Goal: Navigation & Orientation: Find specific page/section

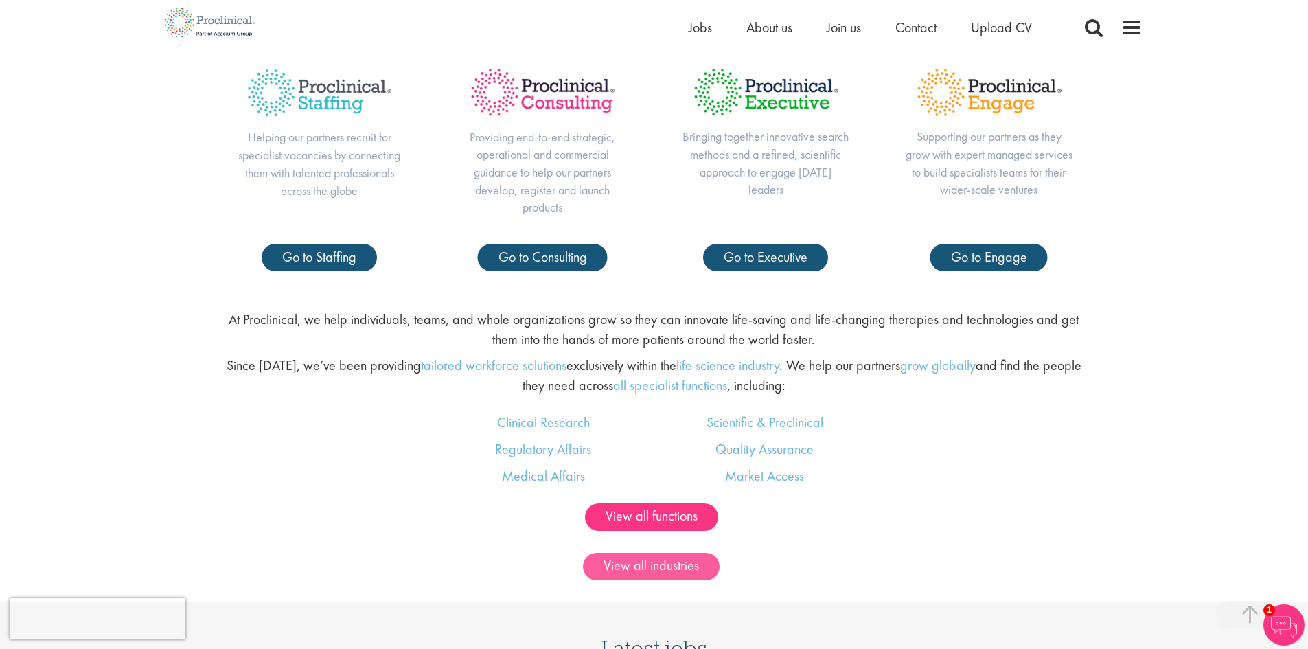
scroll to position [755, 0]
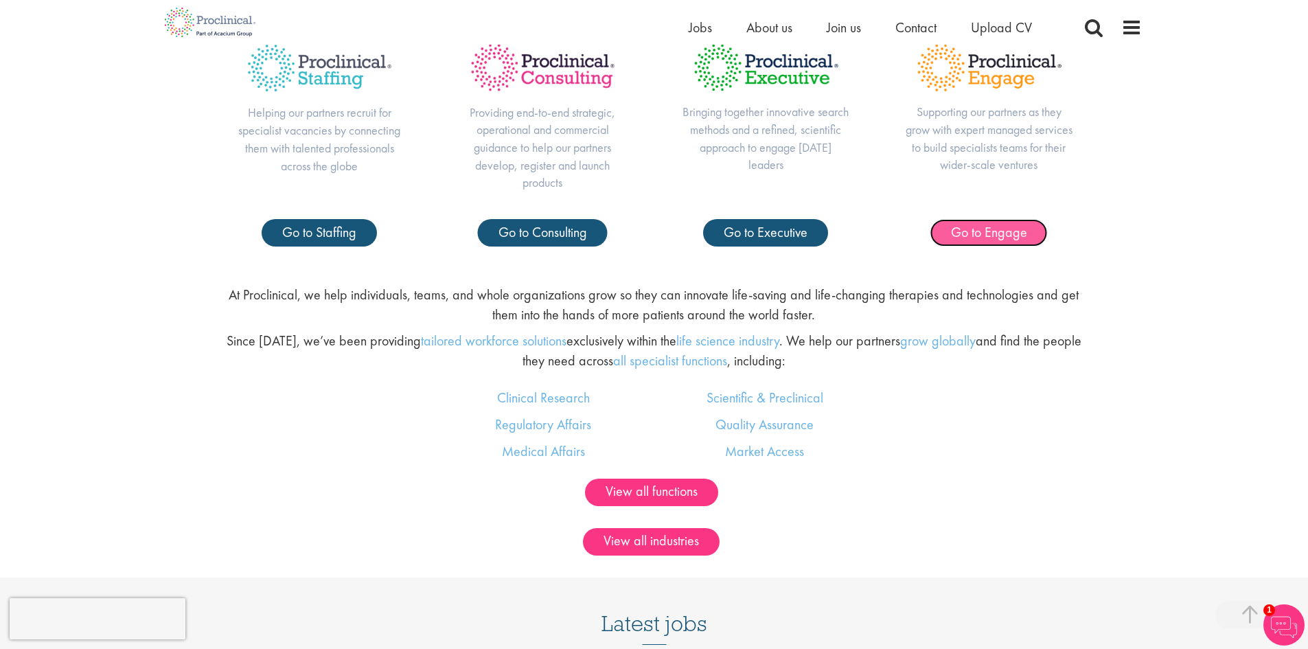
click at [982, 236] on span "Go to Engage" at bounding box center [989, 232] width 76 height 18
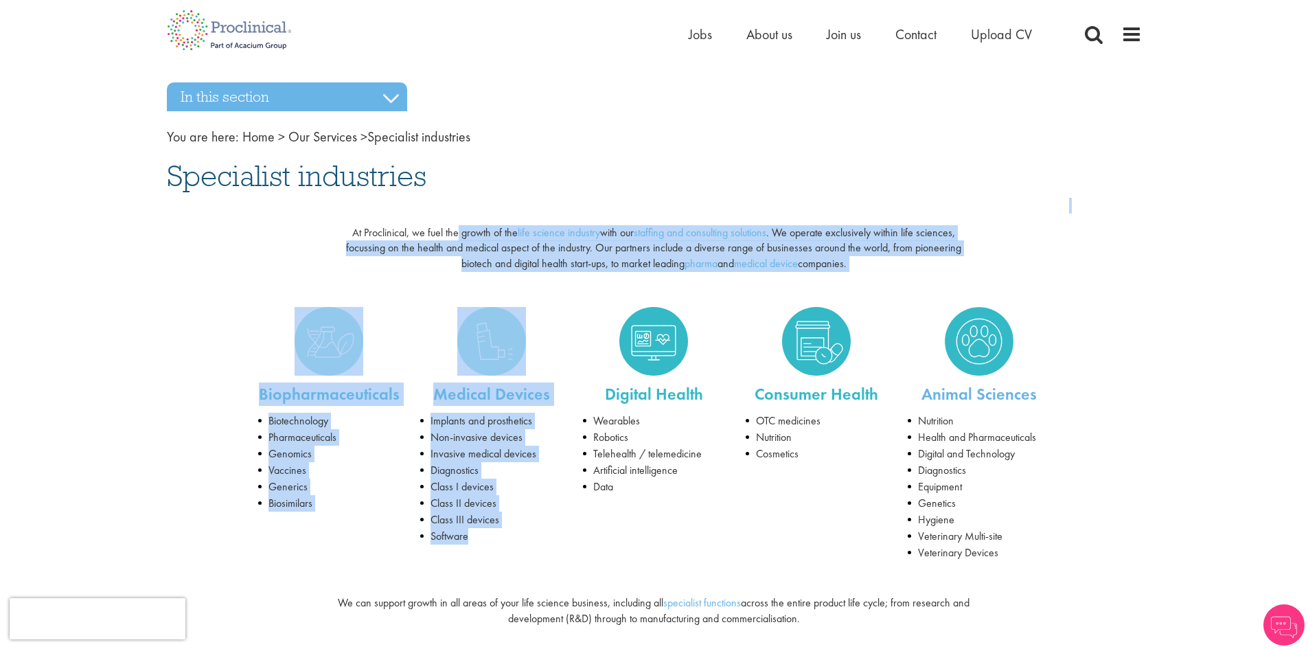
drag, startPoint x: 464, startPoint y: 231, endPoint x: 633, endPoint y: 303, distance: 183.7
click at [643, 308] on div "At Proclinical, we fuel the growth of the life science industry with our staffi…" at bounding box center [654, 383] width 975 height 371
click at [555, 528] on li "Software" at bounding box center [491, 536] width 142 height 16
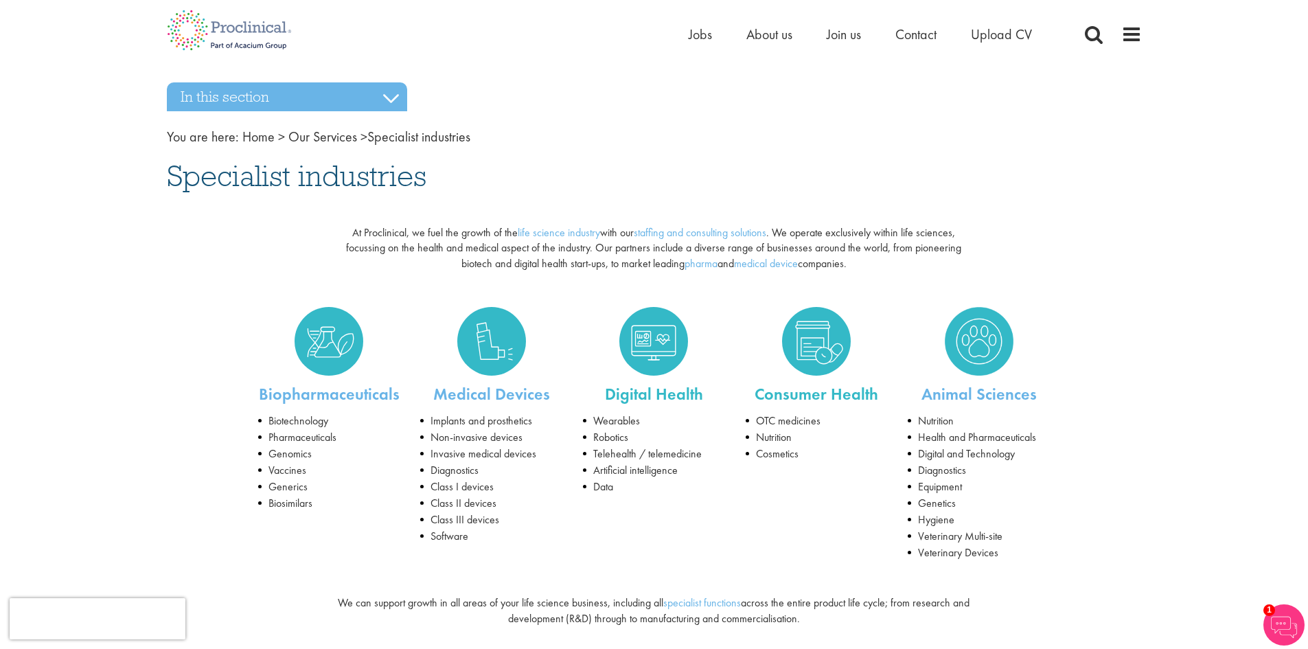
click at [591, 485] on li "Data" at bounding box center [654, 487] width 142 height 16
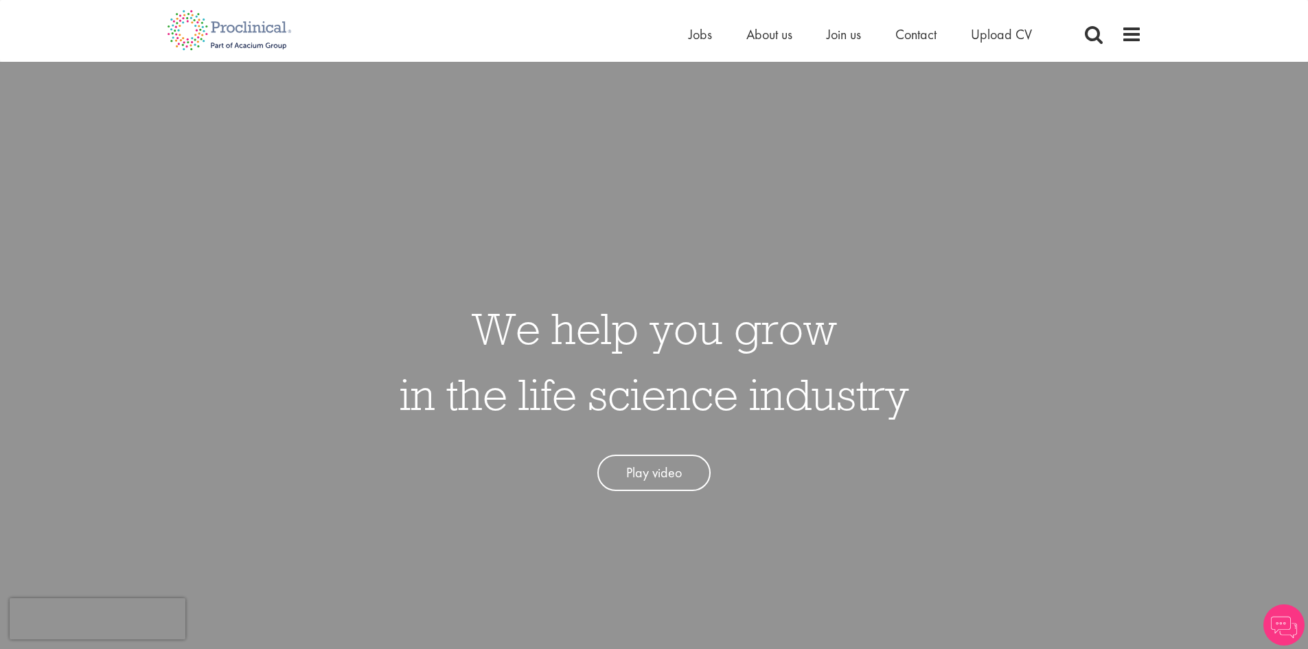
click at [799, 35] on ul "Home Jobs About us Join us Contact Upload CV" at bounding box center [878, 34] width 378 height 21
click at [775, 36] on span "About us" at bounding box center [769, 34] width 46 height 18
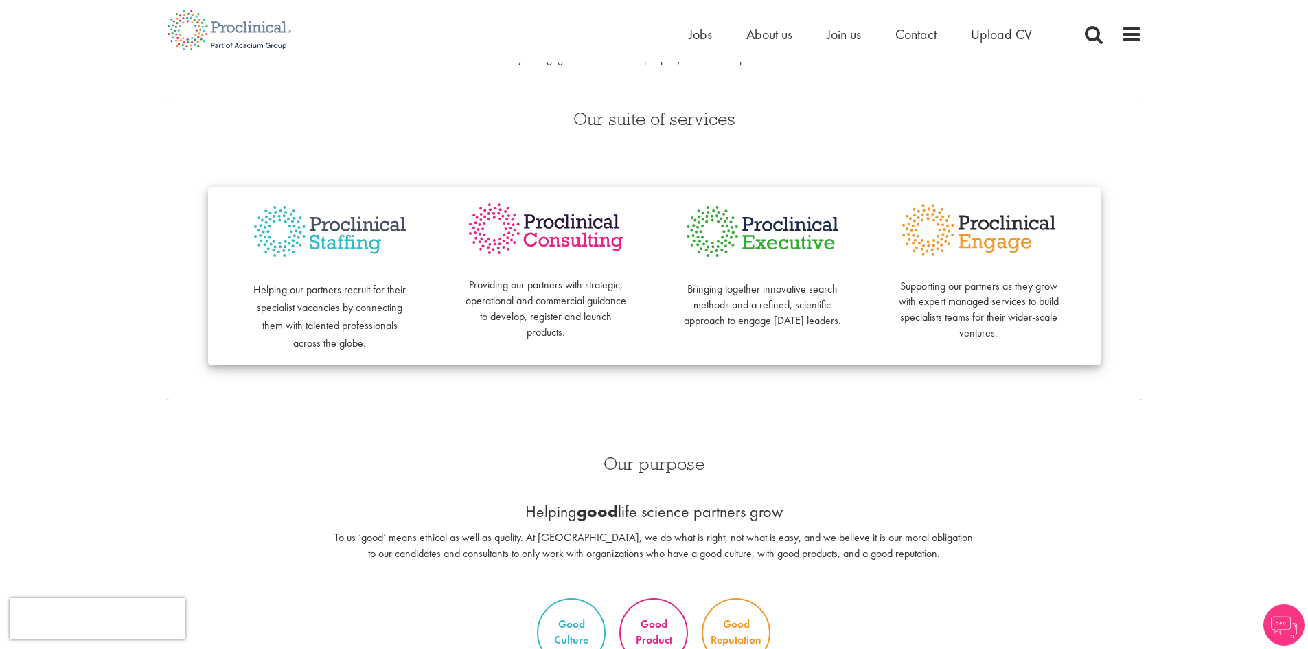
scroll to position [206, 0]
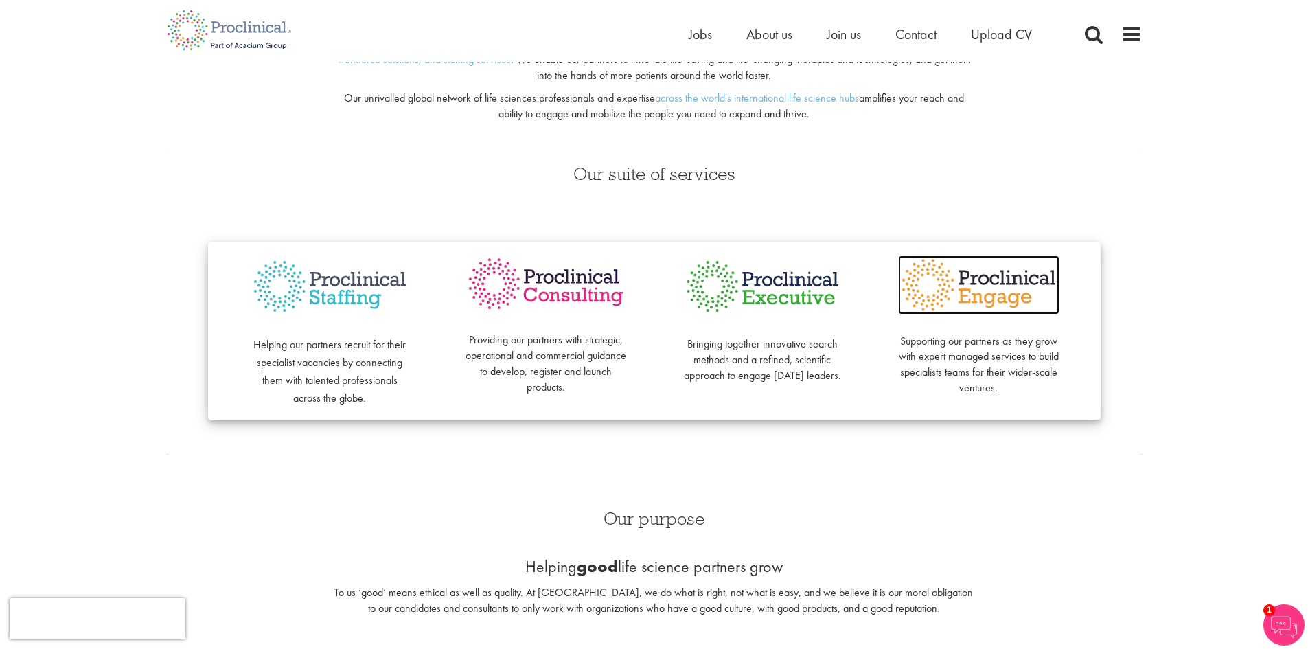
click at [989, 295] on img at bounding box center [978, 284] width 161 height 59
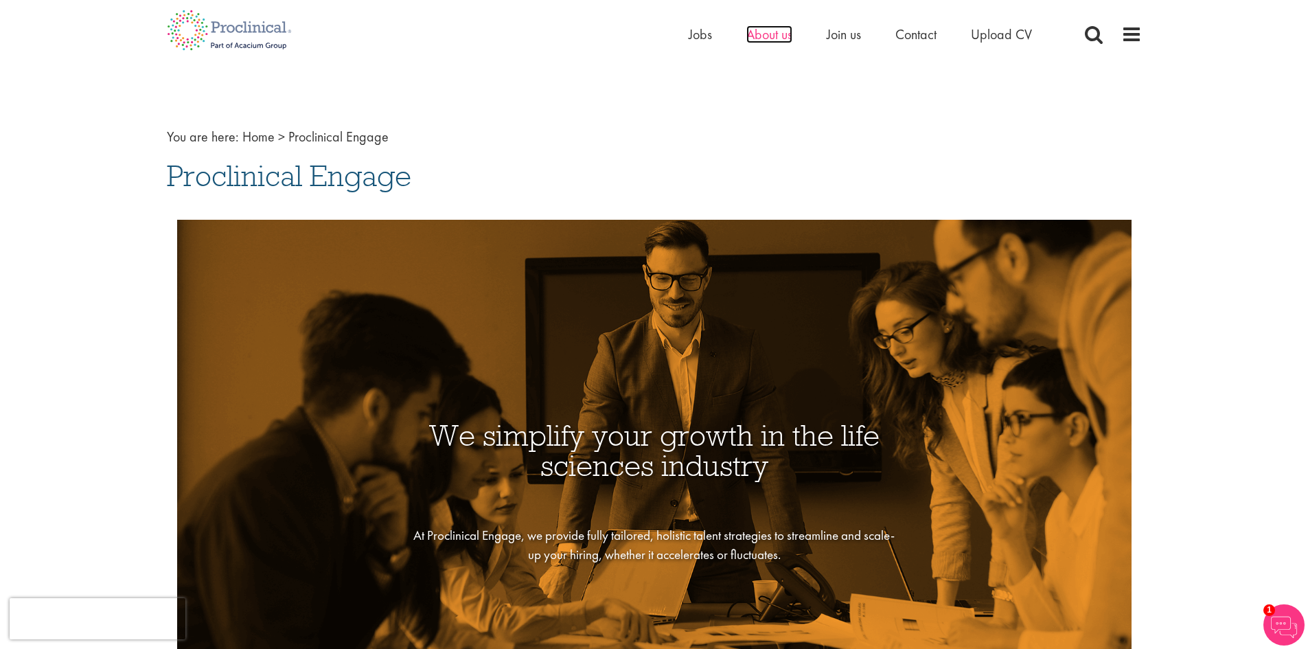
click at [767, 34] on span "About us" at bounding box center [769, 34] width 46 height 18
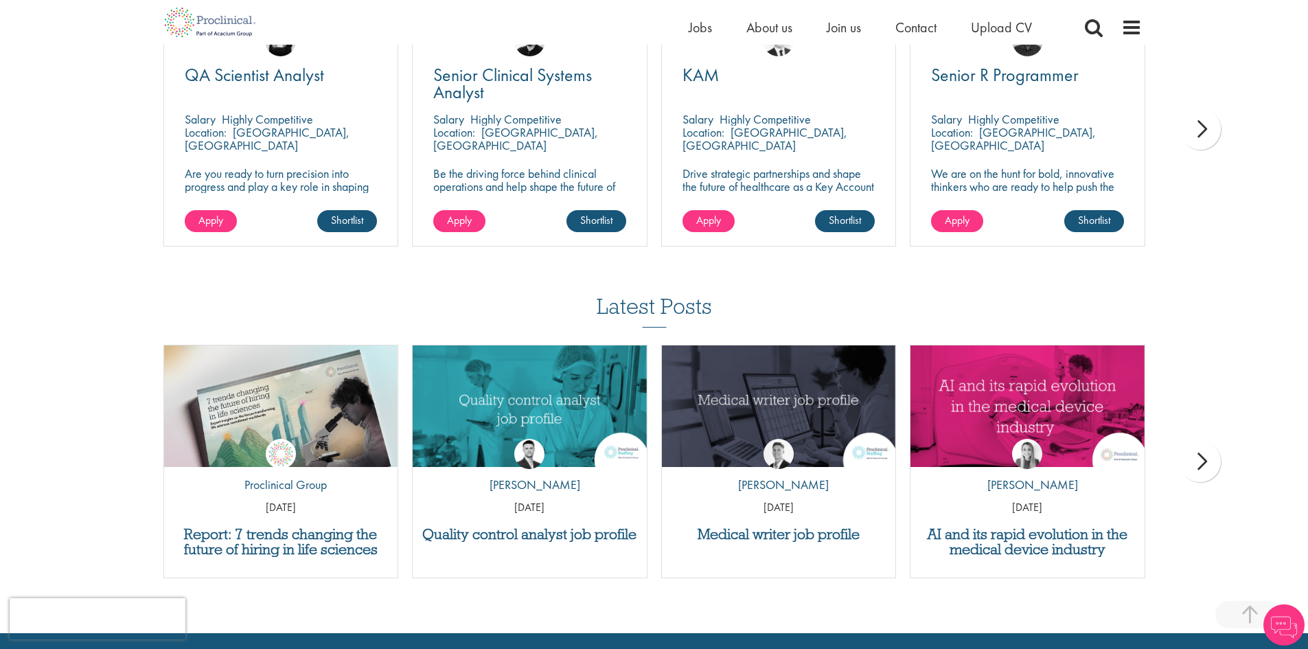
scroll to position [2395, 0]
